Goal: Task Accomplishment & Management: Manage account settings

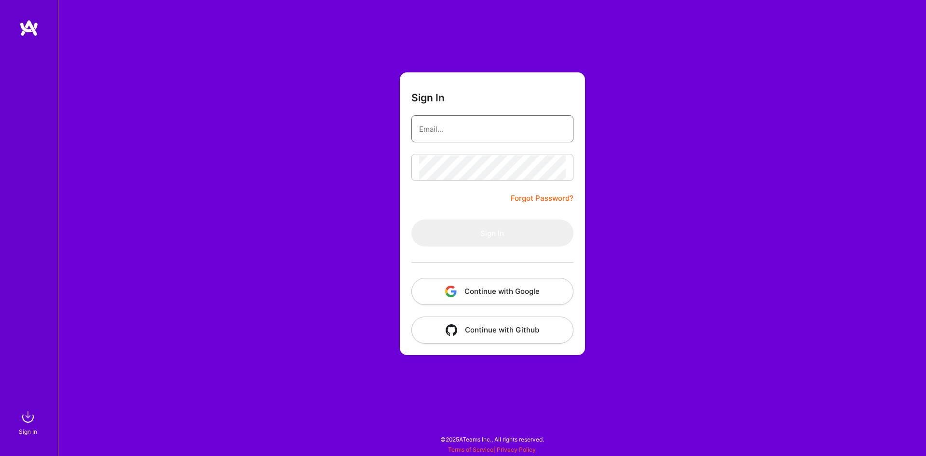
type input "[EMAIL_ADDRESS][DOMAIN_NAME]"
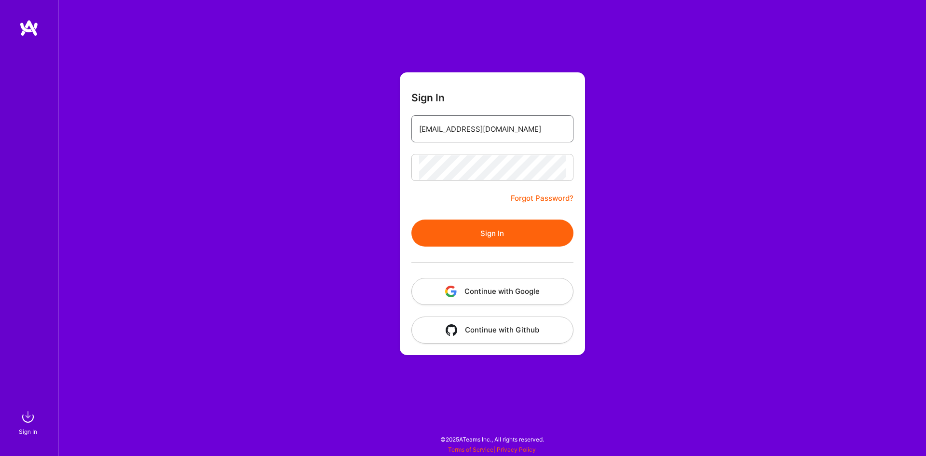
click at [496, 130] on input "[EMAIL_ADDRESS][DOMAIN_NAME]" at bounding box center [492, 129] width 147 height 25
click at [424, 238] on button "Sign In" at bounding box center [492, 232] width 162 height 27
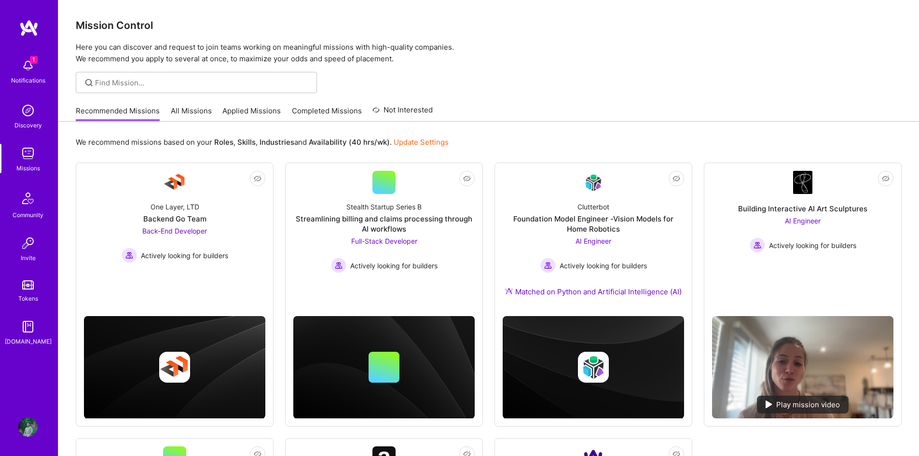
click at [24, 65] on img at bounding box center [27, 65] width 19 height 19
click at [33, 432] on img at bounding box center [27, 426] width 19 height 19
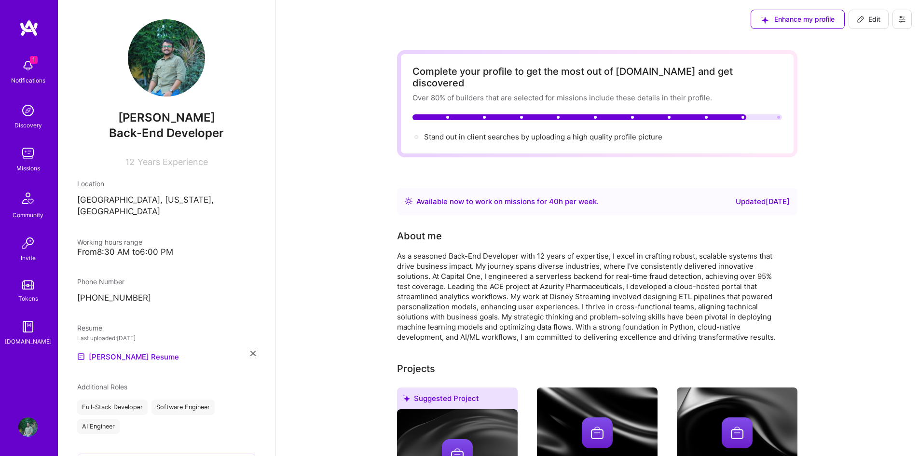
click at [159, 53] on img at bounding box center [166, 57] width 77 height 77
click at [174, 82] on img at bounding box center [166, 57] width 77 height 77
click at [171, 51] on img at bounding box center [166, 57] width 77 height 77
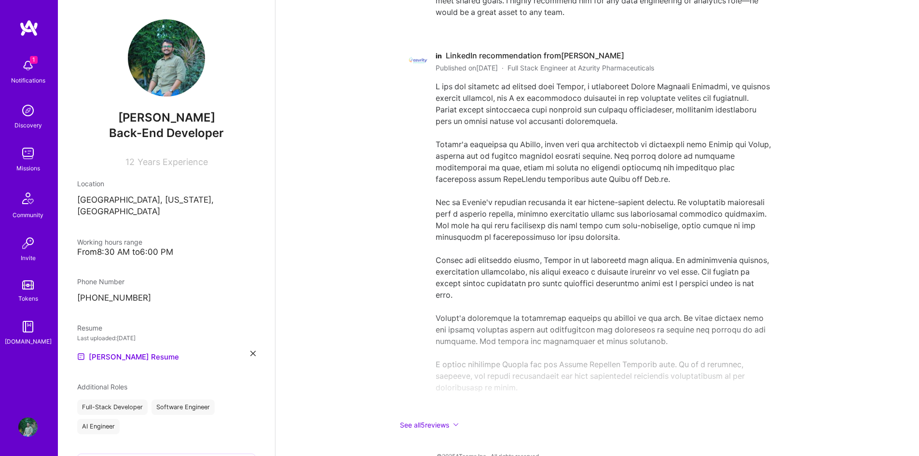
scroll to position [2093, 0]
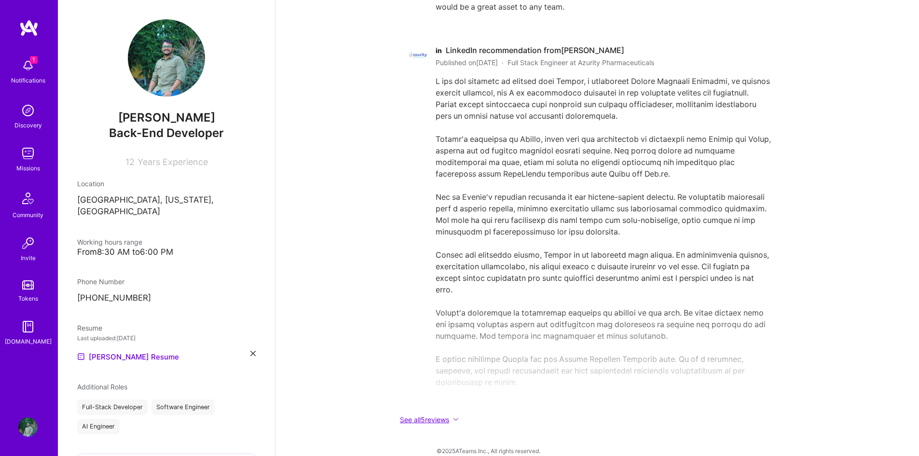
click at [430, 414] on button "See all 5 reviews" at bounding box center [590, 419] width 386 height 11
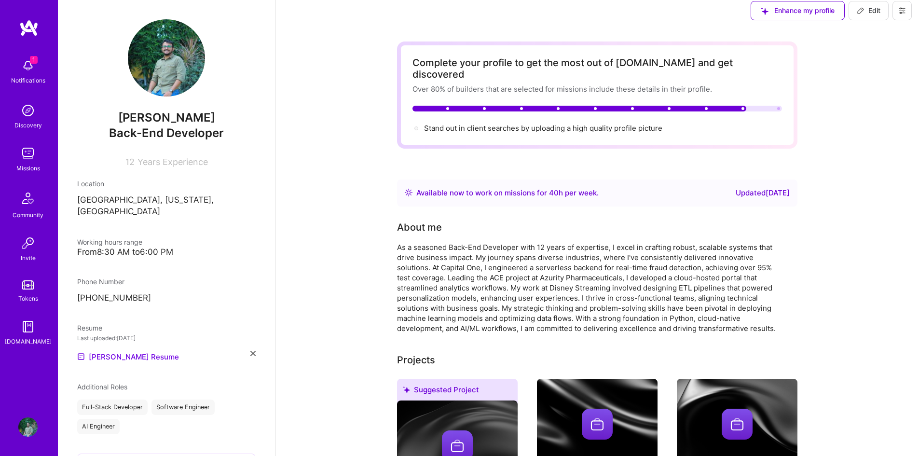
scroll to position [0, 0]
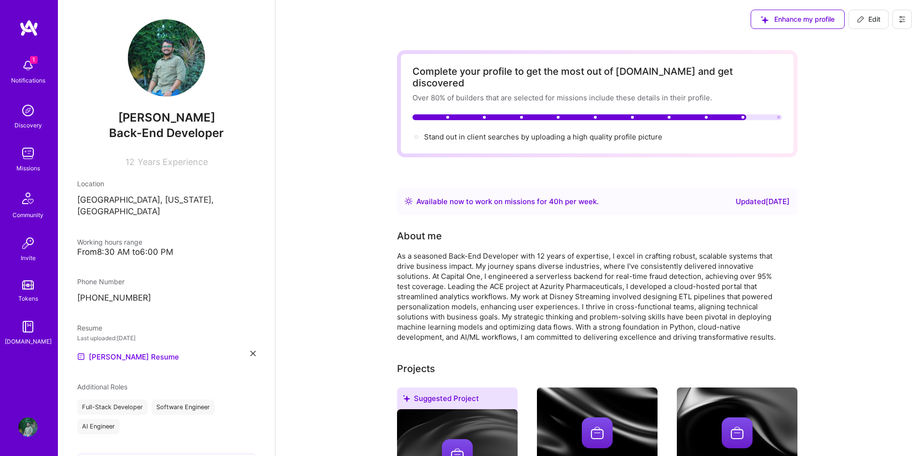
click at [786, 18] on span "Enhance my profile" at bounding box center [798, 19] width 74 height 10
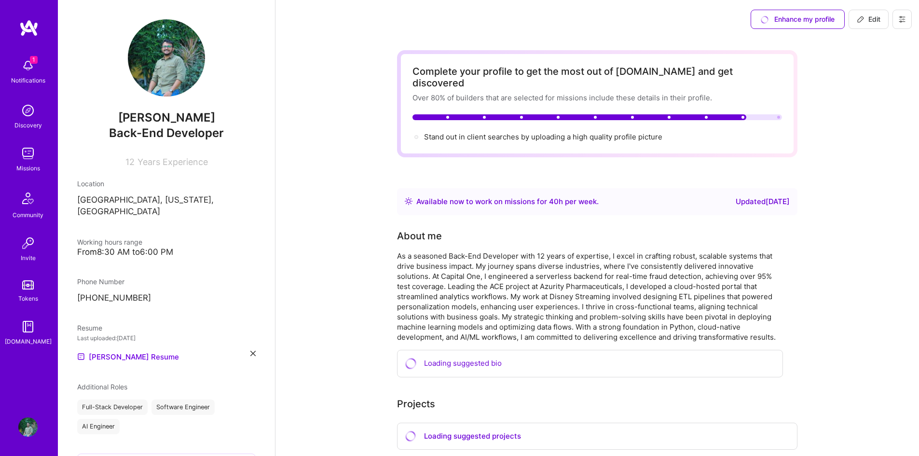
click at [867, 19] on span "Edit" at bounding box center [868, 19] width 24 height 10
select select "US"
select select "Right Now"
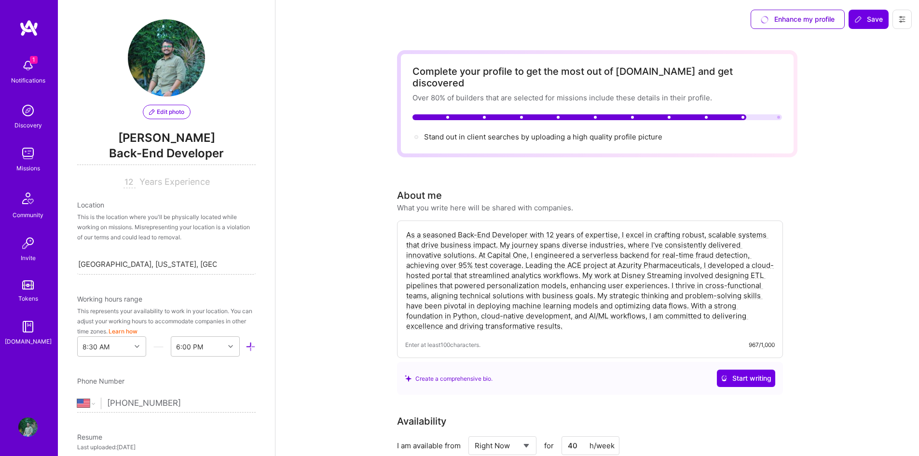
click at [163, 111] on span "Edit photo" at bounding box center [166, 112] width 35 height 9
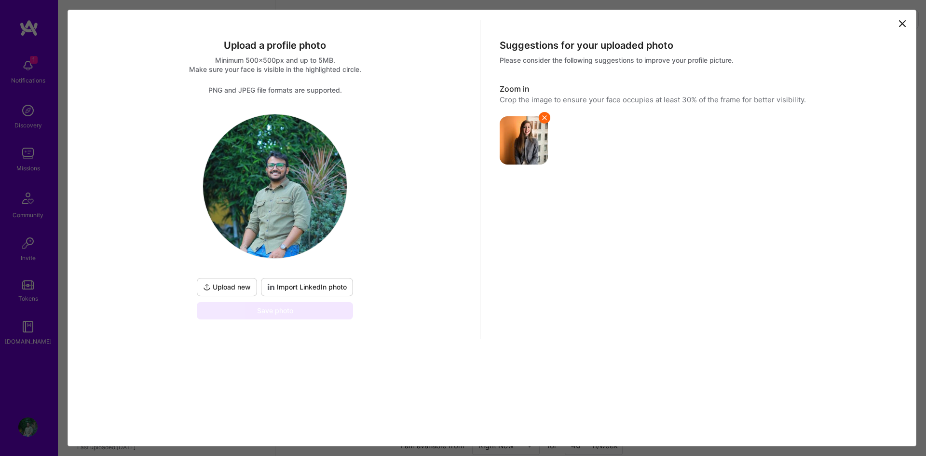
click at [234, 287] on span "Upload new" at bounding box center [227, 287] width 48 height 10
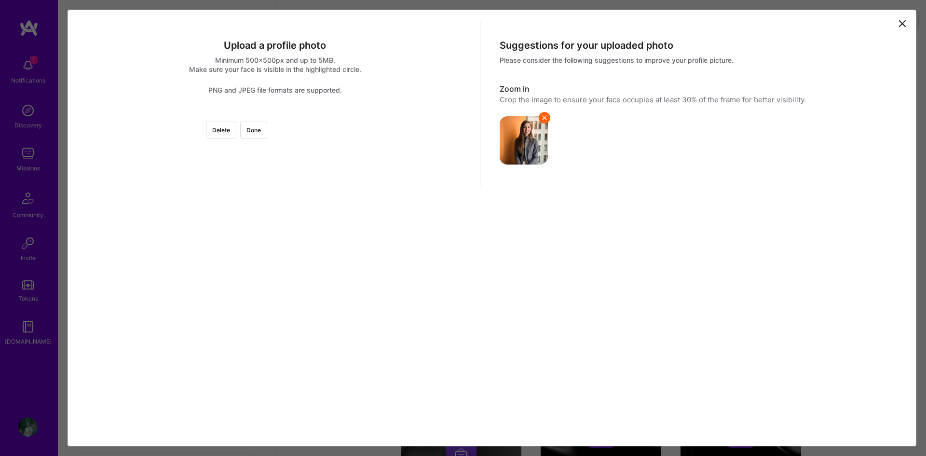
click at [275, 114] on img at bounding box center [275, 114] width 0 height 0
click at [267, 126] on button "Done" at bounding box center [253, 130] width 27 height 17
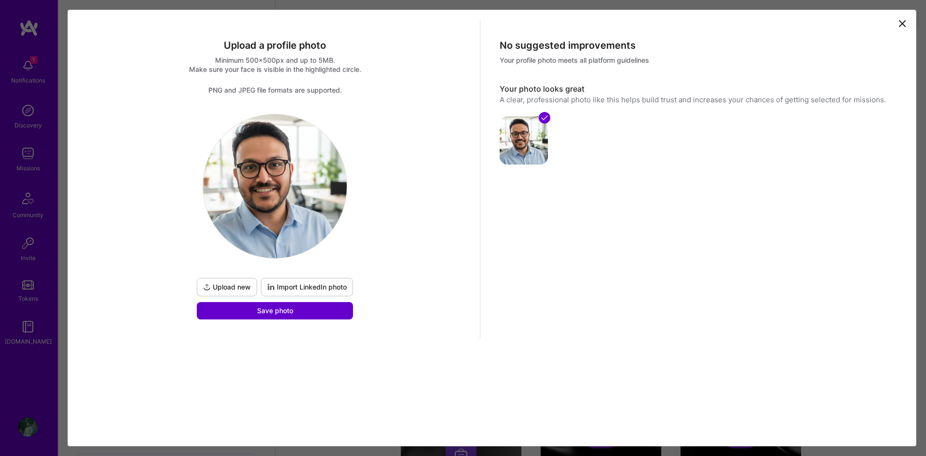
click at [287, 314] on span "Save photo" at bounding box center [275, 311] width 36 height 10
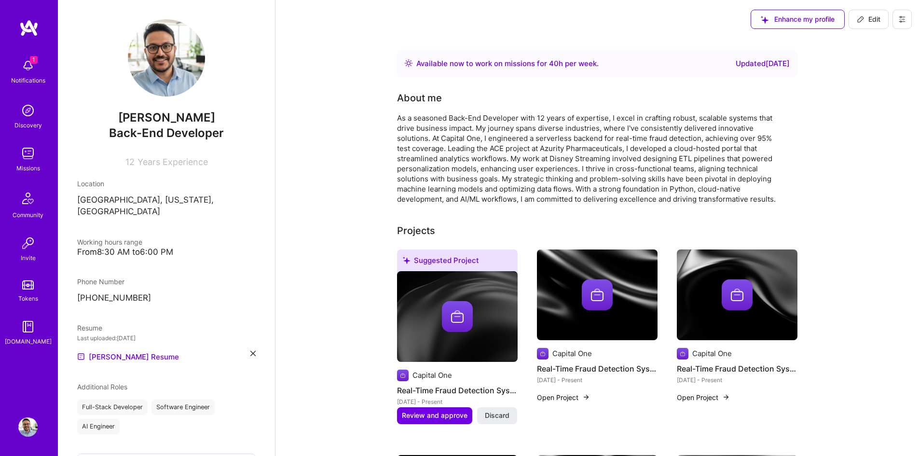
click at [868, 24] on span "Edit" at bounding box center [868, 19] width 24 height 10
select select "US"
select select "Right Now"
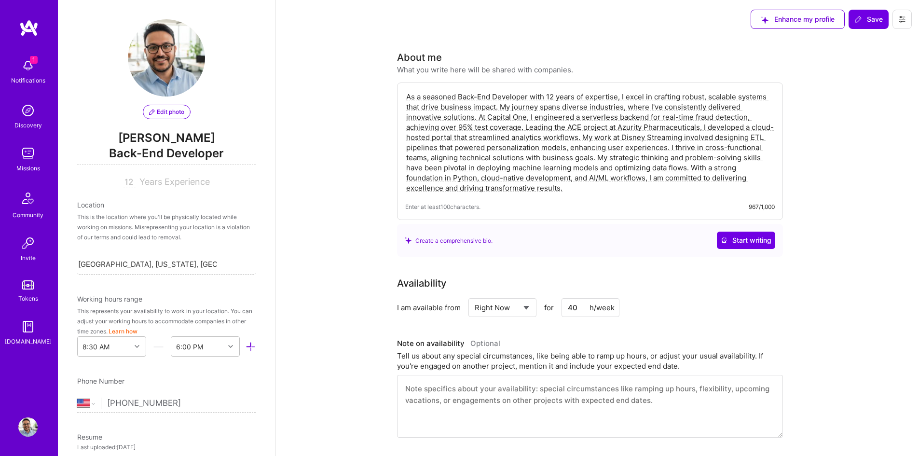
click at [164, 107] on button "Edit photo" at bounding box center [167, 112] width 48 height 14
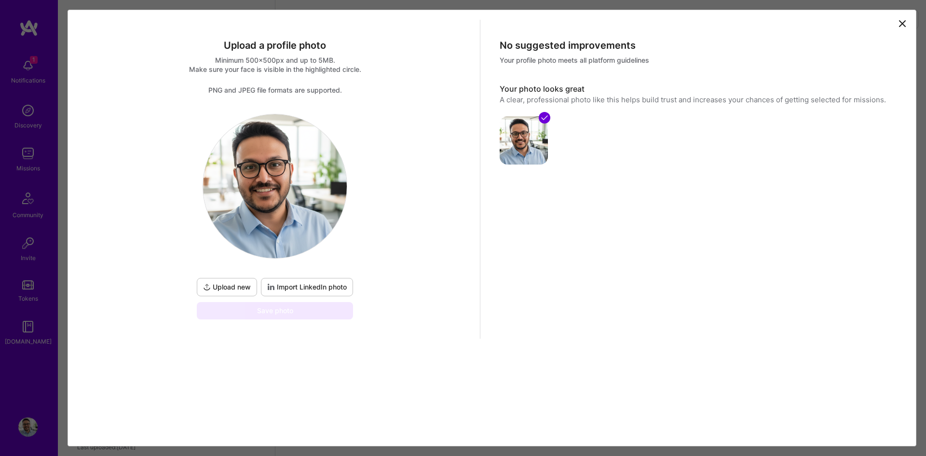
click at [903, 24] on icon at bounding box center [903, 24] width 12 height 12
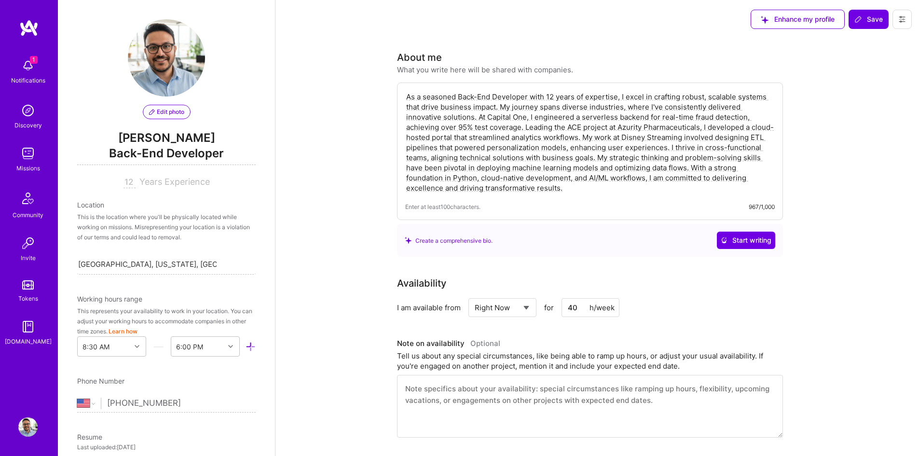
click at [162, 113] on span "Edit photo" at bounding box center [166, 112] width 35 height 9
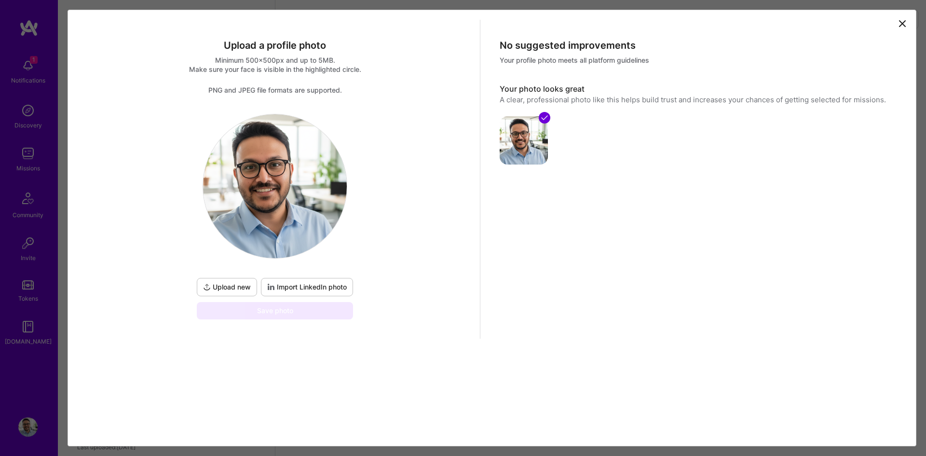
click at [264, 143] on img at bounding box center [275, 186] width 144 height 144
click at [543, 117] on icon at bounding box center [545, 118] width 8 height 8
click at [280, 238] on img at bounding box center [275, 186] width 144 height 144
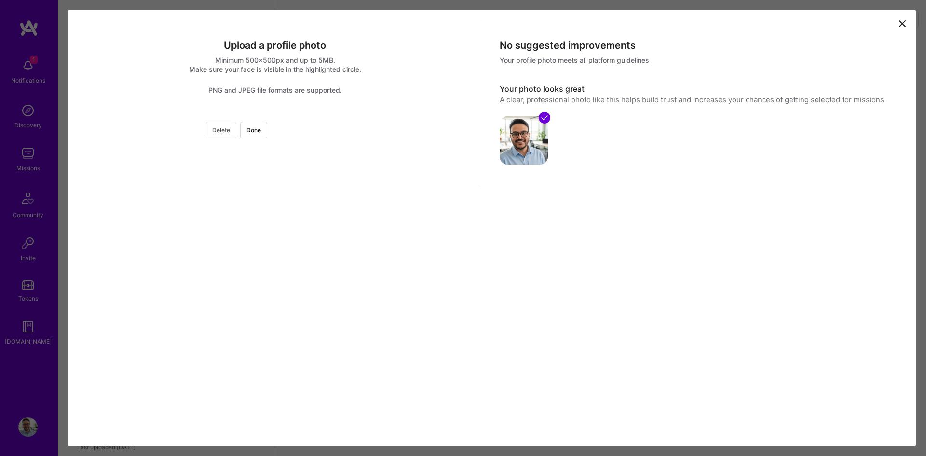
click at [236, 132] on button "Delete" at bounding box center [221, 130] width 30 height 17
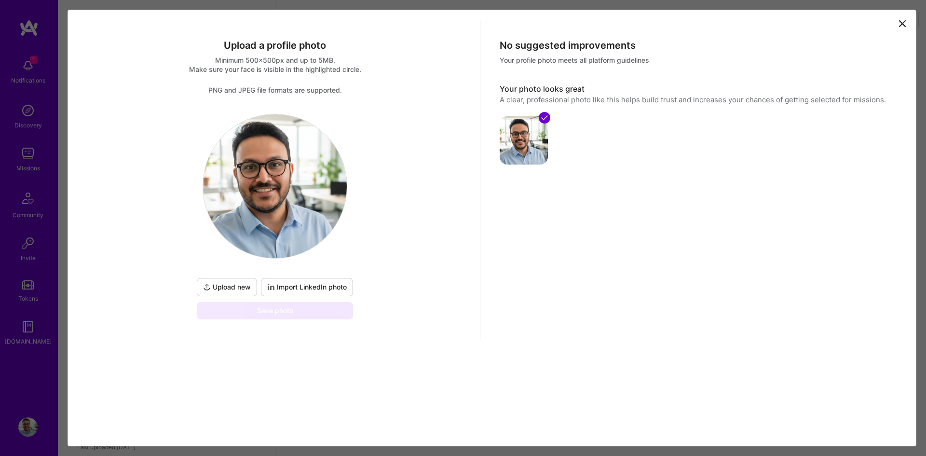
click at [297, 166] on img at bounding box center [275, 186] width 144 height 144
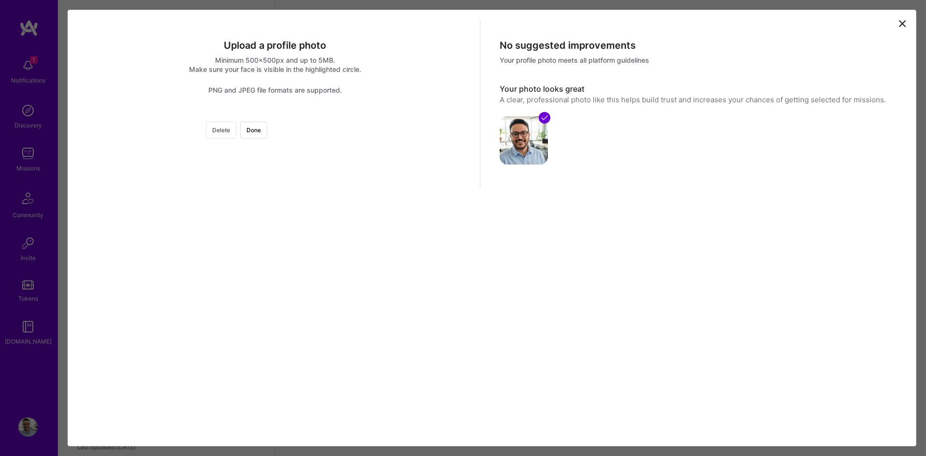
click at [236, 136] on button "Delete" at bounding box center [221, 130] width 30 height 17
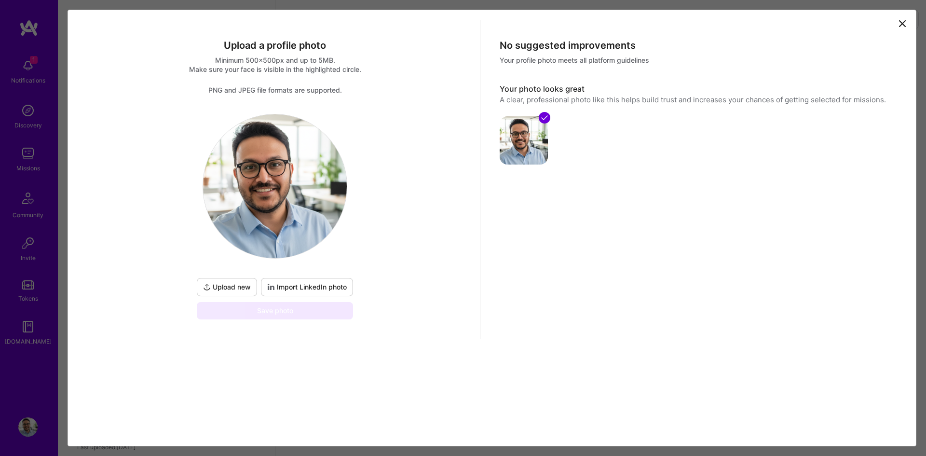
click at [269, 165] on img at bounding box center [275, 186] width 144 height 144
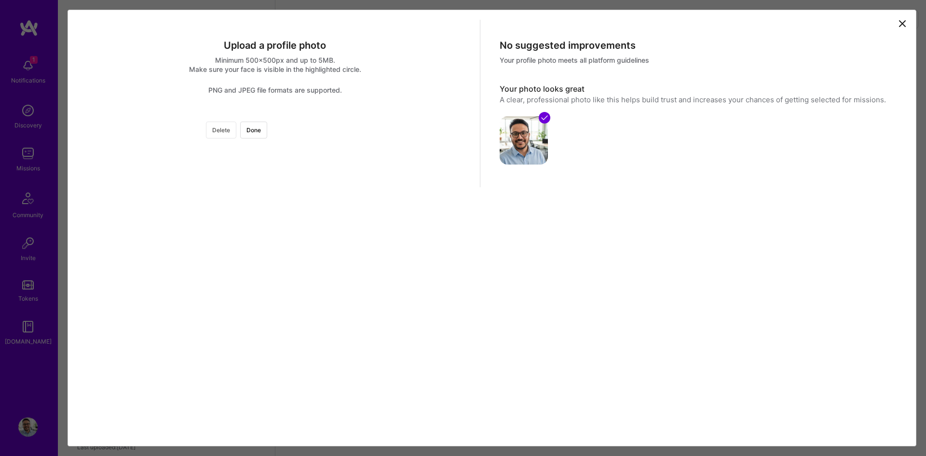
click at [236, 130] on button "Delete" at bounding box center [221, 130] width 30 height 17
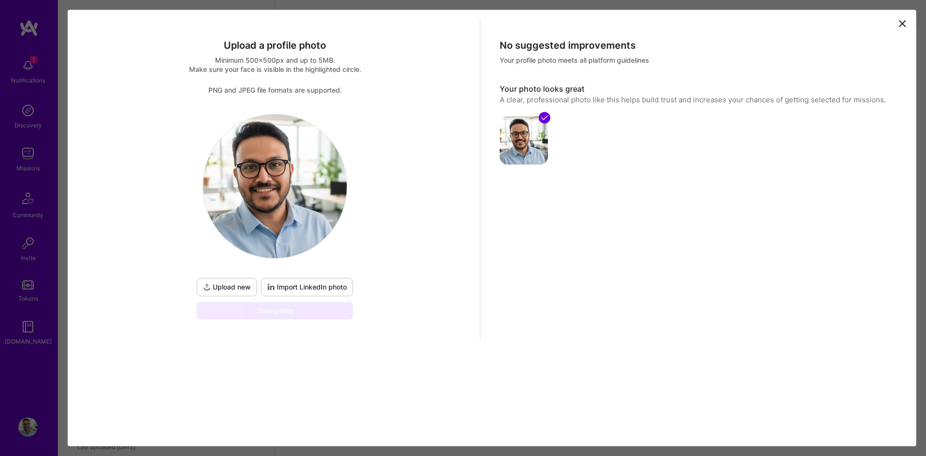
click at [280, 192] on img at bounding box center [275, 186] width 144 height 144
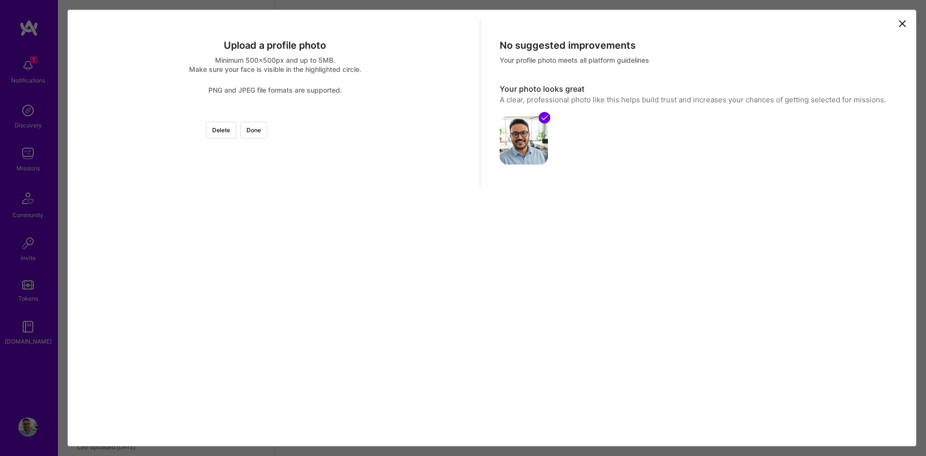
click at [275, 237] on div at bounding box center [419, 258] width 289 height 289
click at [326, 256] on div at bounding box center [470, 258] width 289 height 289
click at [267, 134] on button "Done" at bounding box center [253, 130] width 27 height 17
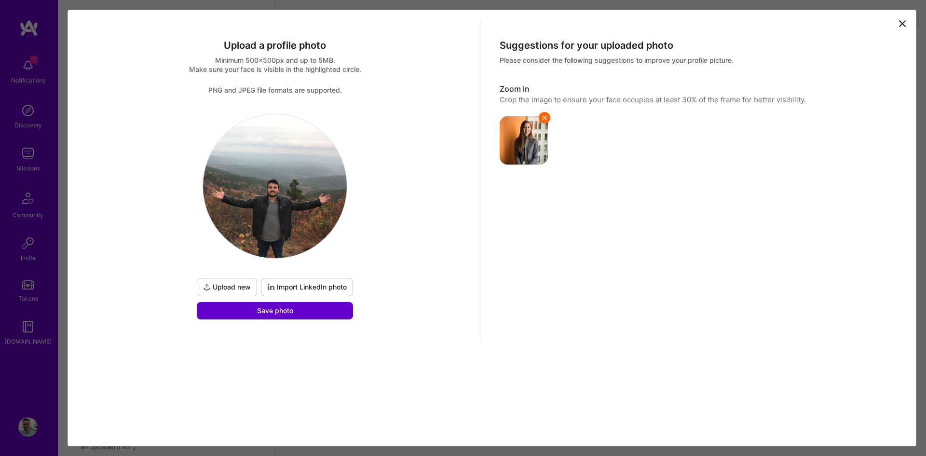
click at [298, 310] on button "Save photo" at bounding box center [275, 310] width 156 height 17
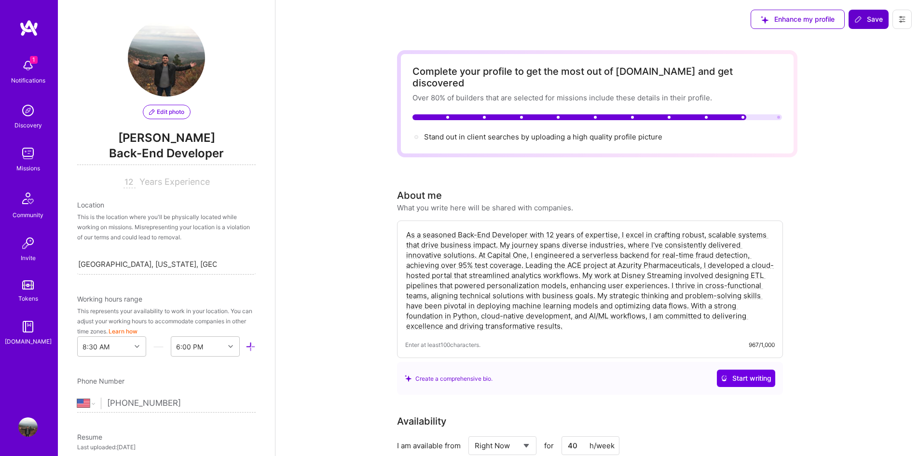
click at [864, 21] on span "Save" at bounding box center [868, 19] width 28 height 10
